Goal: Task Accomplishment & Management: Complete application form

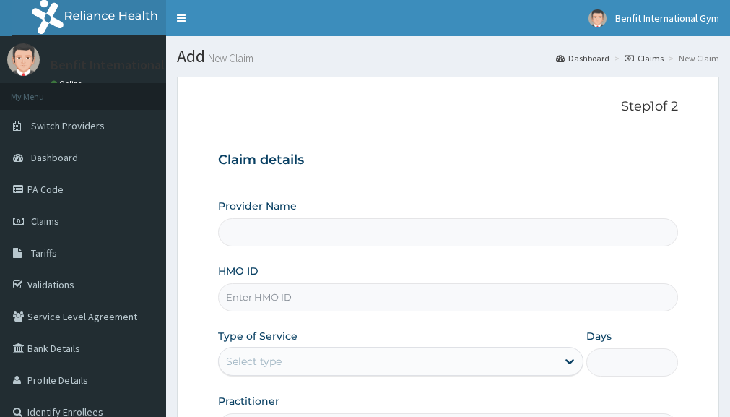
scroll to position [128, 0]
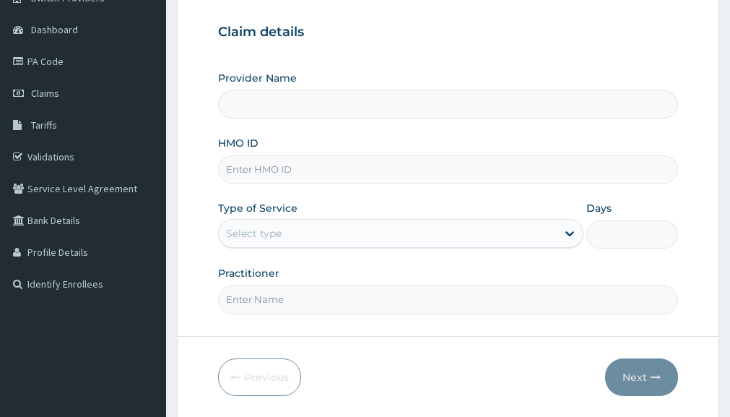
type input "Benfit International Gym"
type input "1"
click at [356, 170] on input "HMO ID" at bounding box center [448, 169] width 460 height 28
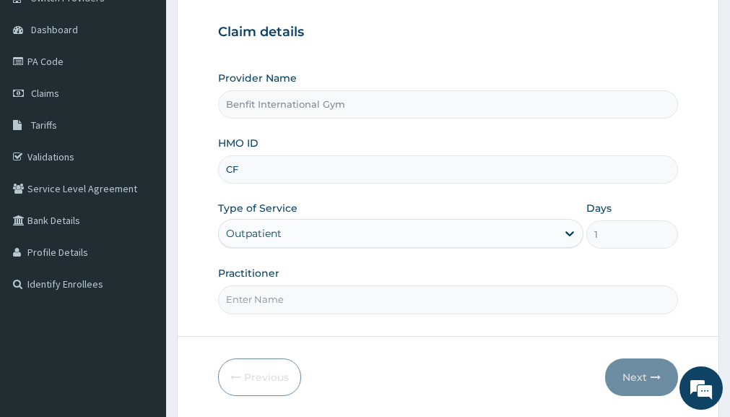
scroll to position [0, 0]
type input "C"
click at [295, 232] on div "Outpatient" at bounding box center [400, 233] width 365 height 29
click at [302, 173] on input "HMO ID" at bounding box center [448, 169] width 460 height 28
type input "NHF/10023/A"
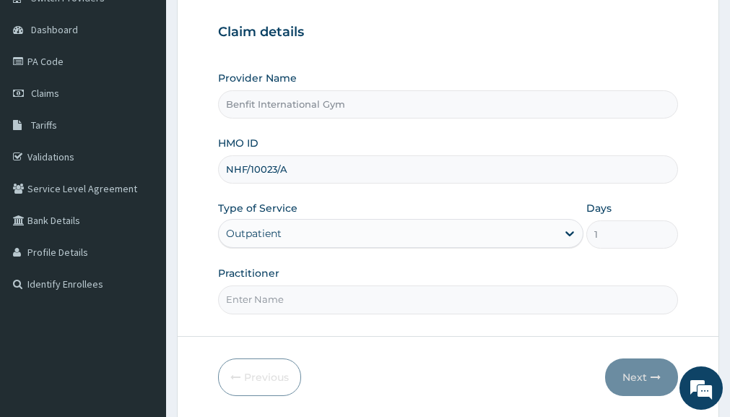
click at [268, 304] on input "Practitioner" at bounding box center [448, 299] width 460 height 28
type input "[PERSON_NAME]"
click at [615, 376] on button "Next" at bounding box center [641, 377] width 73 height 38
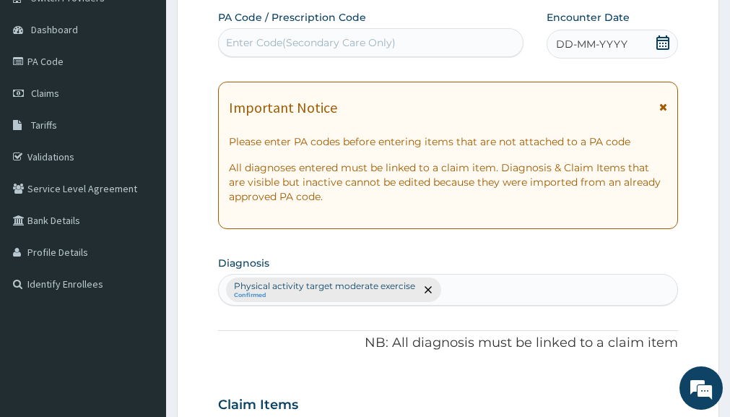
click at [418, 36] on div "Enter Code(Secondary Care Only)" at bounding box center [371, 42] width 304 height 23
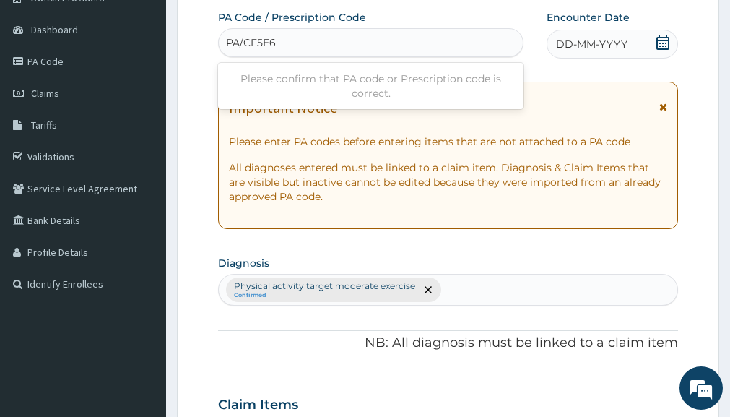
type input "PA/CF5E62"
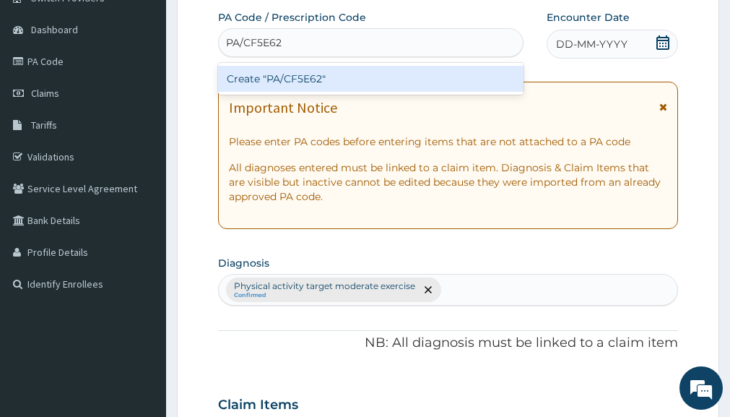
click at [256, 94] on div "Create "PA/CF5E62"" at bounding box center [370, 79] width 305 height 32
click at [274, 81] on div "Create "PA/CF5E62"" at bounding box center [370, 79] width 305 height 26
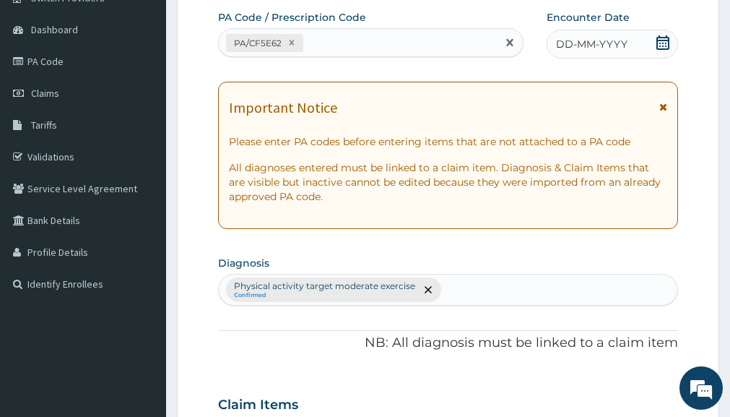
click at [651, 41] on div "DD-MM-YYYY" at bounding box center [611, 44] width 131 height 29
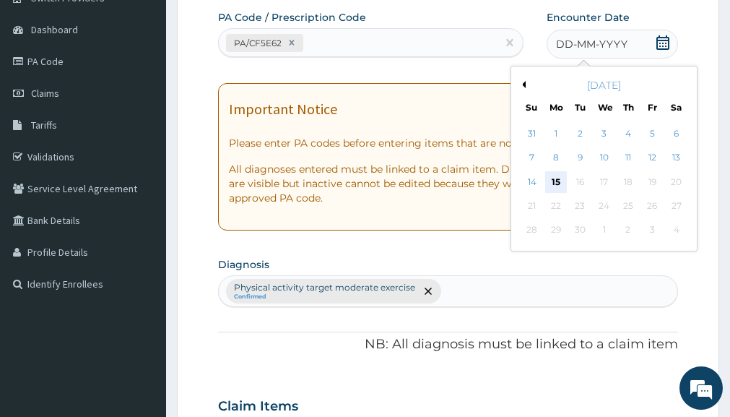
click at [564, 180] on div "15" at bounding box center [556, 182] width 22 height 22
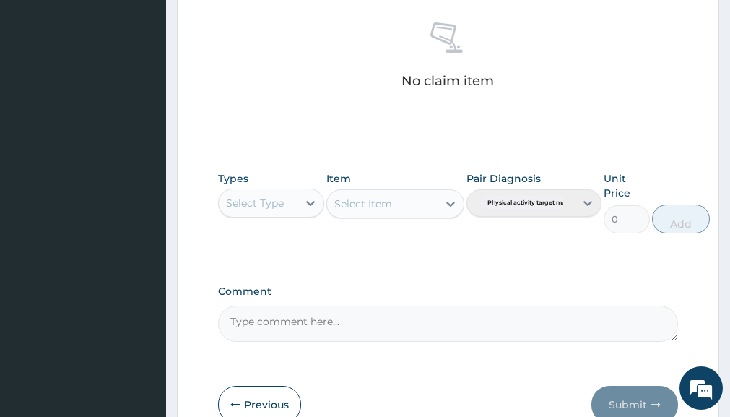
scroll to position [625, 0]
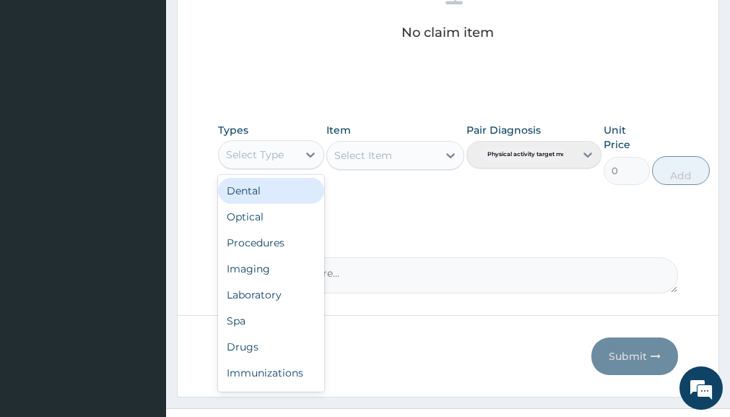
click at [279, 156] on div "Select Type" at bounding box center [255, 154] width 58 height 14
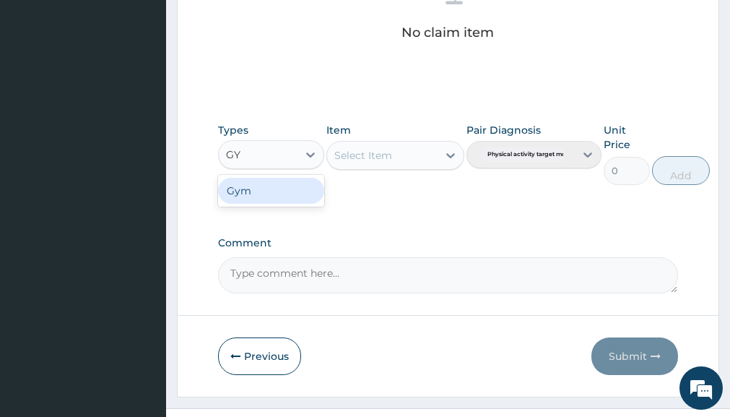
type input "GYM"
click at [275, 187] on div "Gym" at bounding box center [270, 191] width 105 height 26
click at [437, 165] on div "Select Item" at bounding box center [395, 155] width 138 height 29
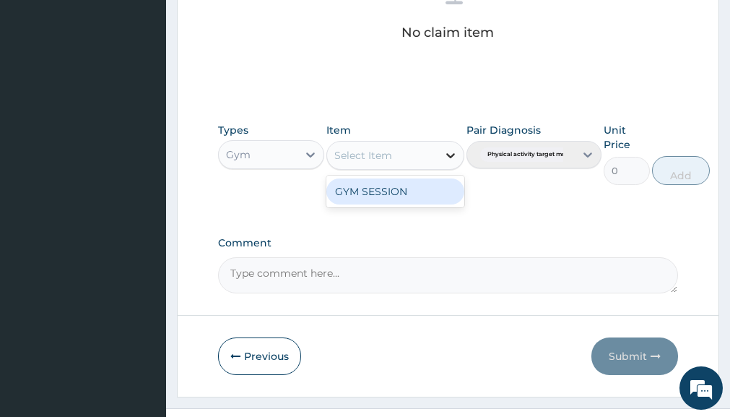
click at [443, 159] on icon at bounding box center [450, 155] width 14 height 14
click at [427, 193] on div "GYM SESSION" at bounding box center [395, 191] width 138 height 26
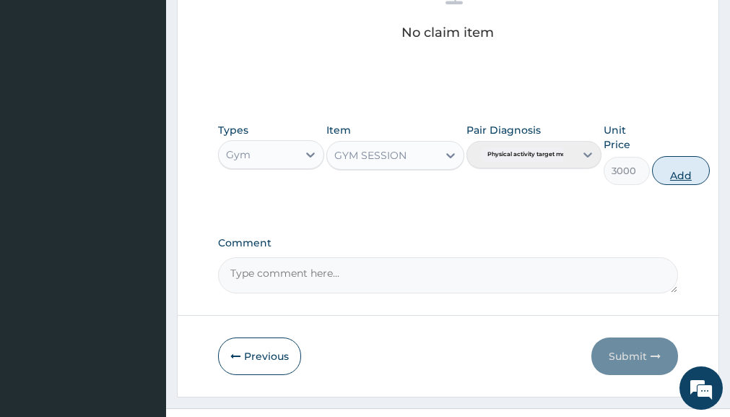
click at [688, 168] on button "Add" at bounding box center [681, 170] width 58 height 29
type input "0"
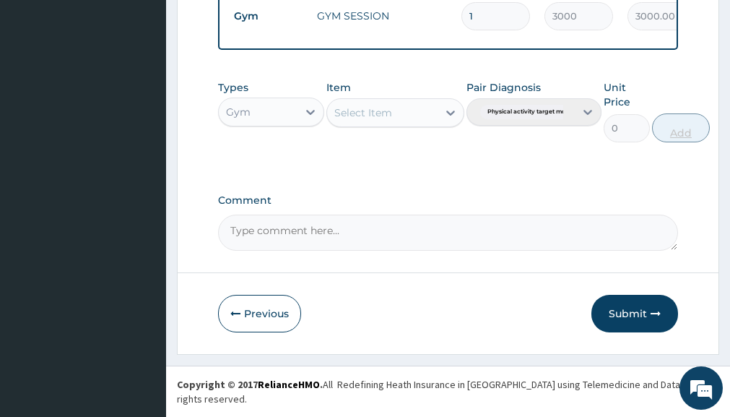
scroll to position [596, 0]
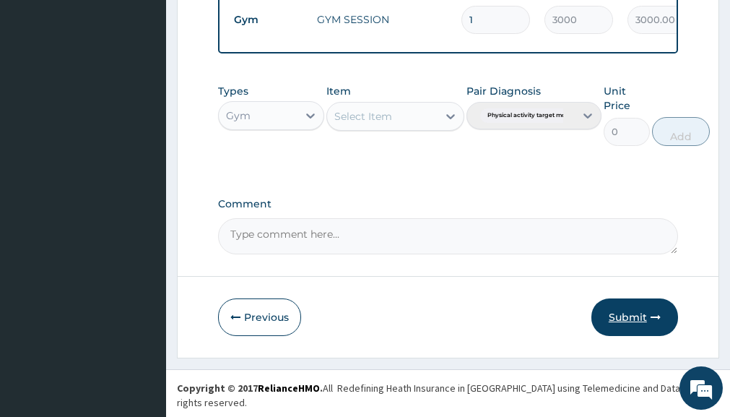
click at [646, 318] on button "Submit" at bounding box center [634, 317] width 87 height 38
